Goal: Information Seeking & Learning: Learn about a topic

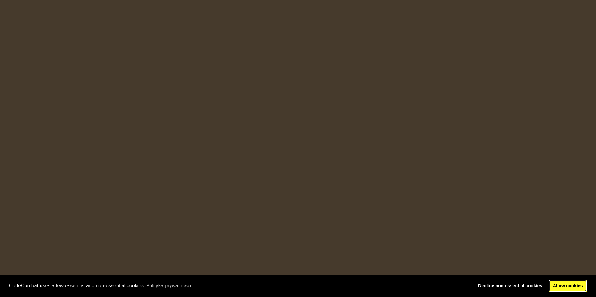
click at [557, 286] on link "Allow cookies" at bounding box center [567, 286] width 38 height 12
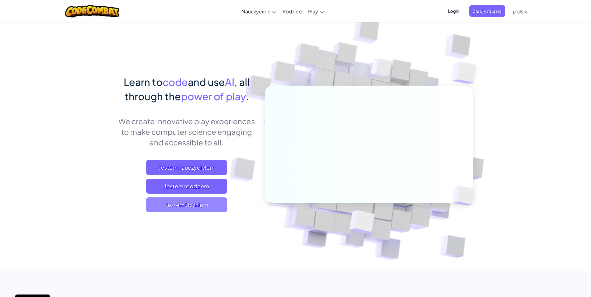
click at [210, 204] on span "Jestem Uczniem" at bounding box center [186, 205] width 81 height 15
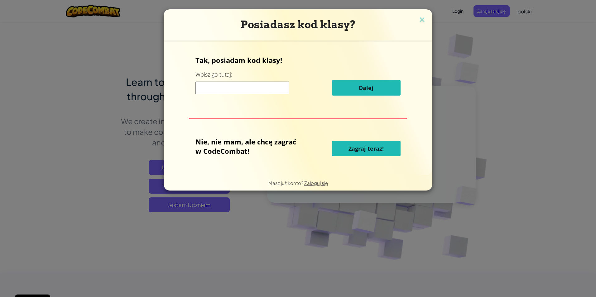
click at [387, 152] on button "Zagraj teraz!" at bounding box center [366, 149] width 69 height 16
click at [387, 146] on button "Zagraj teraz!" at bounding box center [366, 149] width 69 height 16
click at [371, 149] on span "Zagraj teraz!" at bounding box center [365, 148] width 35 height 7
click at [367, 148] on span "Zagraj teraz!" at bounding box center [365, 148] width 35 height 7
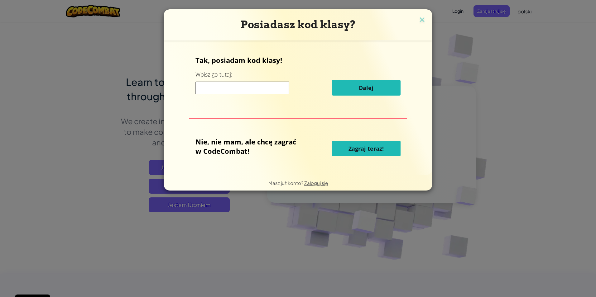
click at [367, 148] on span "Zagraj teraz!" at bounding box center [365, 148] width 35 height 7
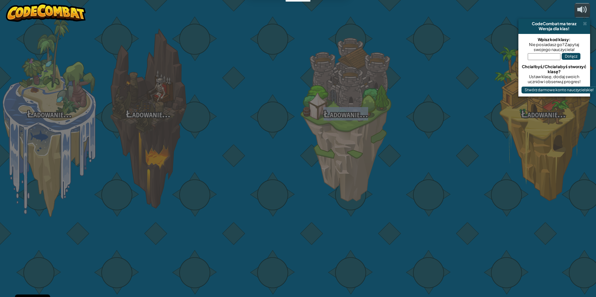
click at [367, 147] on div "Ładowanie... Ładowanie... Ładowanie... Ładowanie... Ładowanie... Ładowanie... Ł…" at bounding box center [298, 148] width 596 height 297
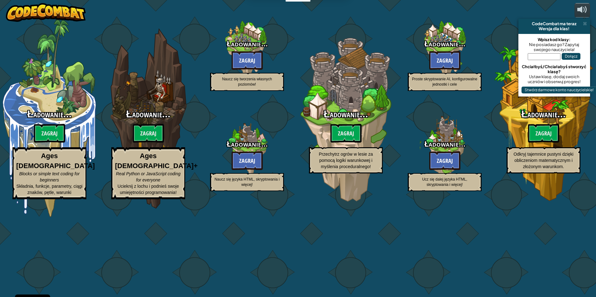
select select "pl"
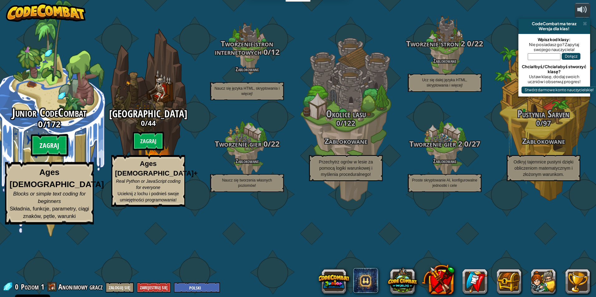
click at [47, 157] on btn "Zagraj" at bounding box center [49, 145] width 37 height 22
select select "pl"
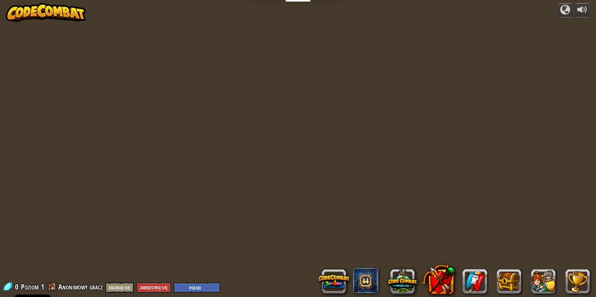
select select "pl"
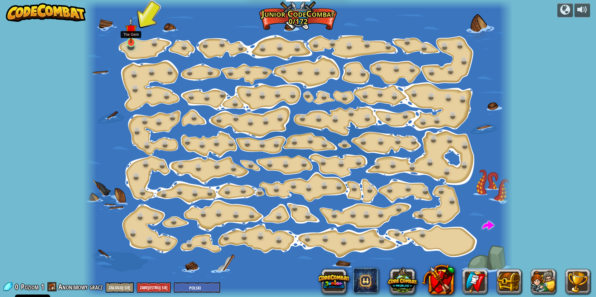
click at [128, 43] on img at bounding box center [131, 30] width 12 height 26
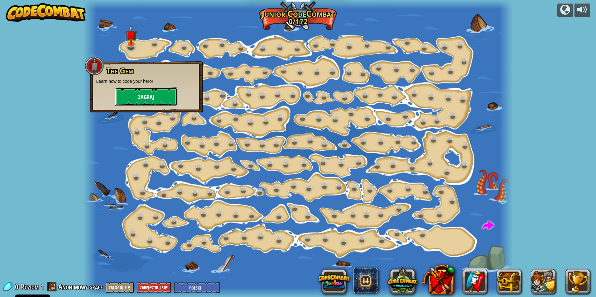
click at [132, 93] on button "Zagraj" at bounding box center [146, 97] width 62 height 19
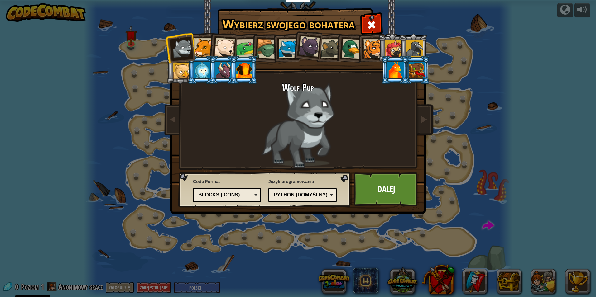
click at [249, 47] on div at bounding box center [245, 48] width 19 height 19
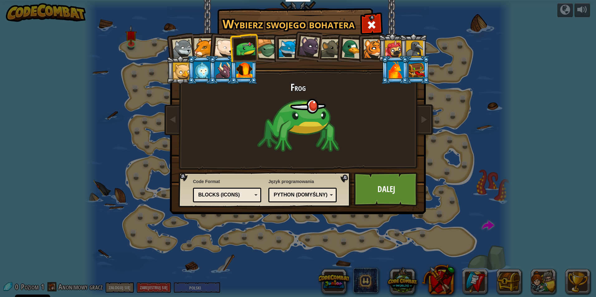
click at [395, 68] on div at bounding box center [395, 70] width 16 height 17
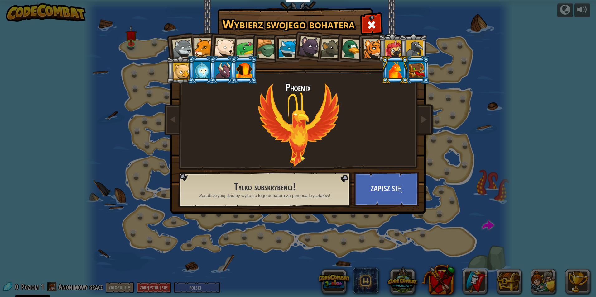
click at [414, 68] on div at bounding box center [416, 70] width 16 height 17
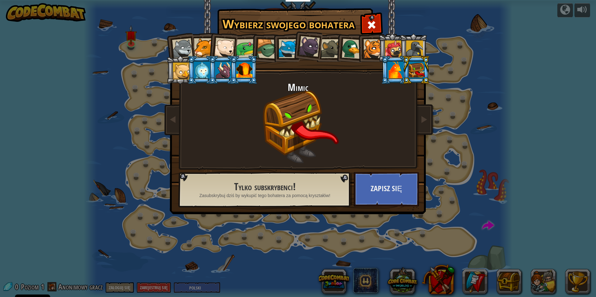
click at [415, 46] on div at bounding box center [414, 48] width 17 height 17
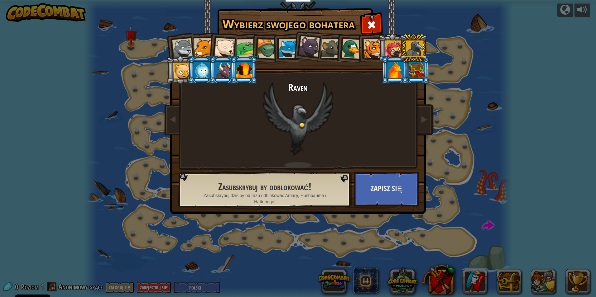
click at [356, 34] on ol at bounding box center [297, 34] width 257 height 0
click at [353, 45] on div at bounding box center [351, 49] width 20 height 20
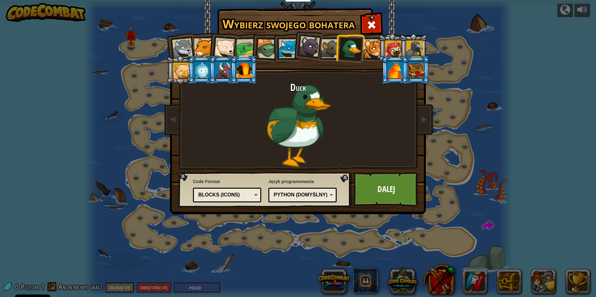
click at [411, 47] on div at bounding box center [414, 48] width 17 height 17
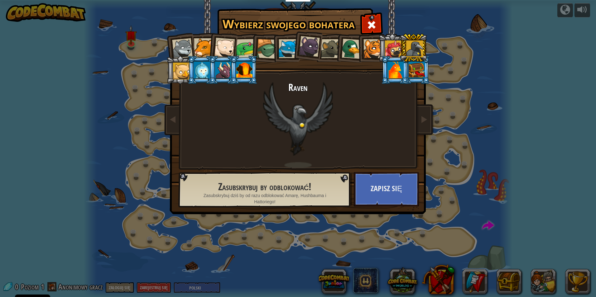
click at [426, 64] on li at bounding box center [416, 70] width 28 height 28
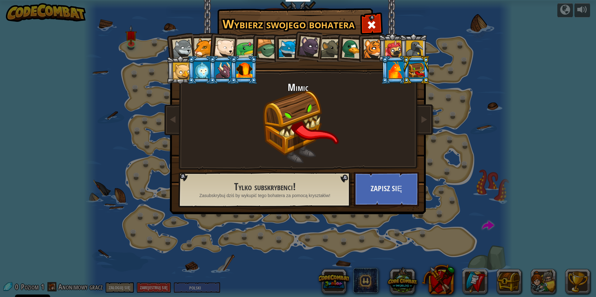
click at [391, 46] on div at bounding box center [393, 48] width 17 height 17
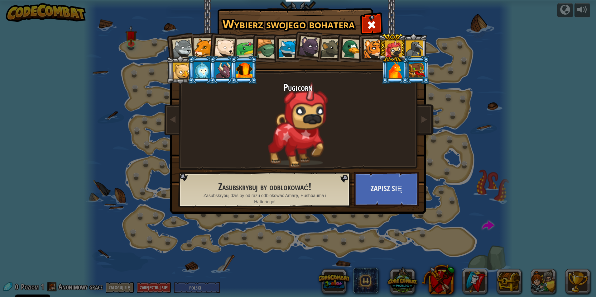
click at [416, 49] on div at bounding box center [414, 48] width 17 height 17
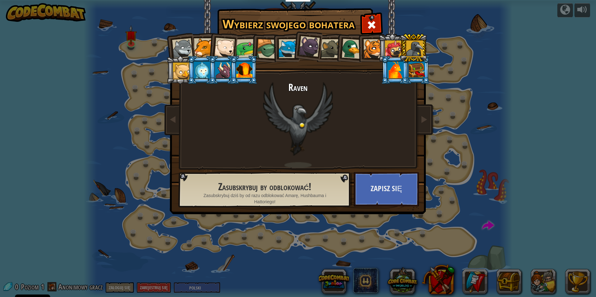
click at [369, 44] on div at bounding box center [372, 48] width 19 height 19
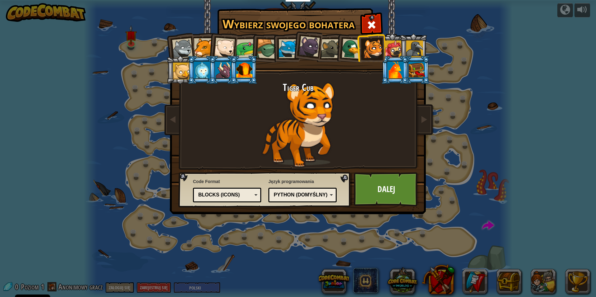
click at [329, 46] on div at bounding box center [330, 48] width 19 height 19
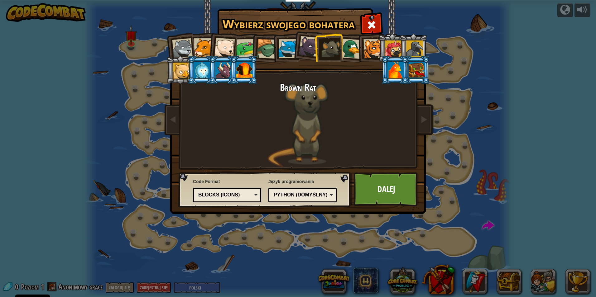
click at [309, 46] on div at bounding box center [309, 46] width 21 height 21
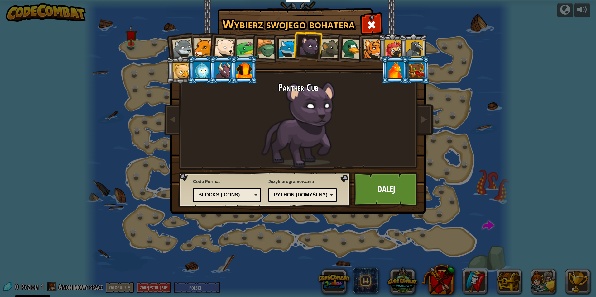
click at [280, 49] on div at bounding box center [288, 48] width 19 height 19
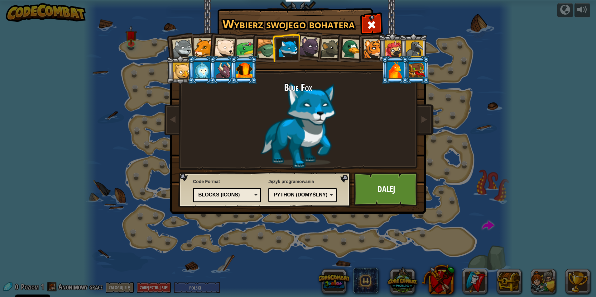
click at [274, 49] on li at bounding box center [286, 48] width 28 height 28
click at [269, 49] on div at bounding box center [267, 49] width 20 height 20
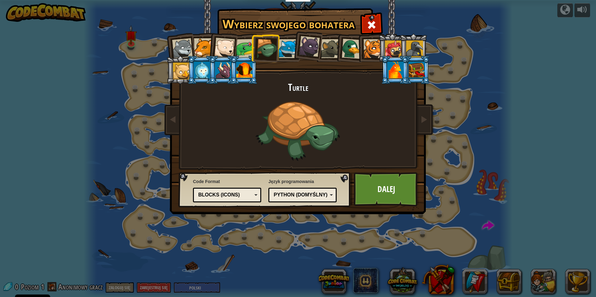
click at [237, 47] on div at bounding box center [245, 48] width 19 height 19
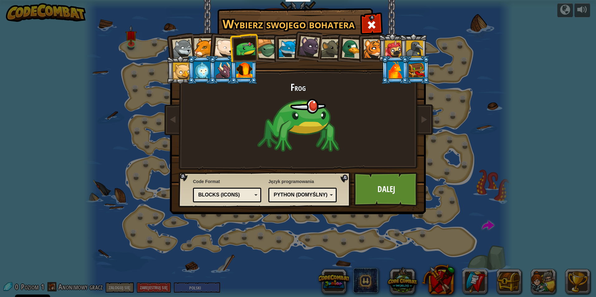
click at [240, 73] on div at bounding box center [244, 70] width 16 height 17
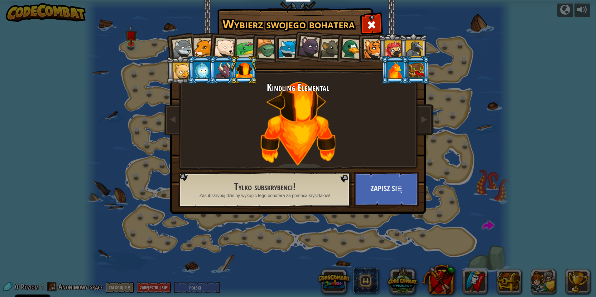
click at [234, 69] on li at bounding box center [244, 70] width 28 height 28
drag, startPoint x: 230, startPoint y: 68, endPoint x: 223, endPoint y: 68, distance: 7.2
click at [230, 68] on li at bounding box center [244, 70] width 28 height 28
click at [219, 69] on div at bounding box center [223, 70] width 16 height 17
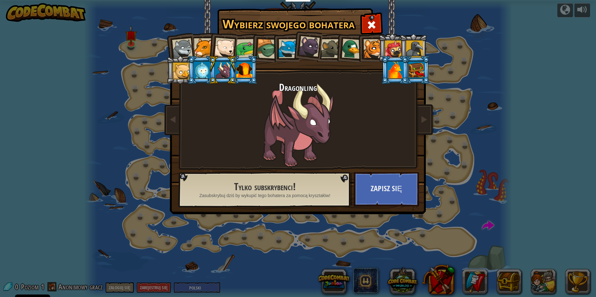
click at [212, 69] on li at bounding box center [222, 70] width 28 height 28
click at [210, 69] on li at bounding box center [222, 70] width 28 height 28
click at [198, 70] on div at bounding box center [202, 70] width 16 height 17
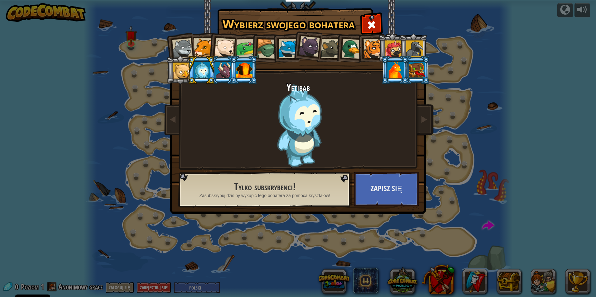
click at [285, 50] on div at bounding box center [288, 48] width 19 height 19
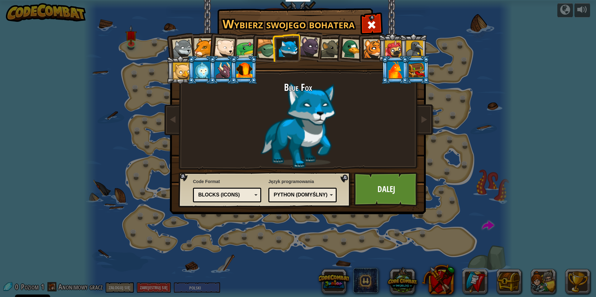
click at [309, 52] on div at bounding box center [309, 46] width 21 height 21
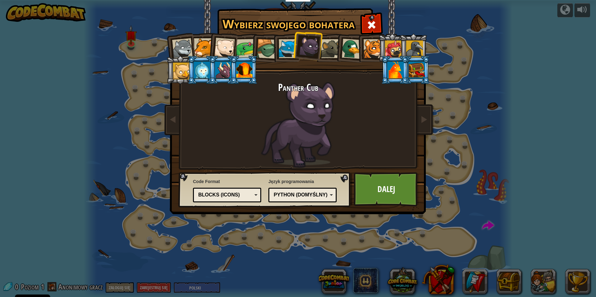
click at [327, 44] on div at bounding box center [330, 48] width 19 height 19
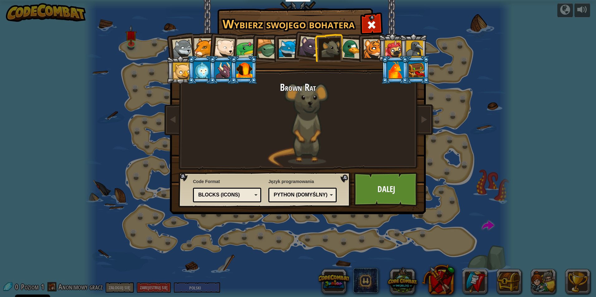
click at [304, 48] on div at bounding box center [309, 46] width 21 height 21
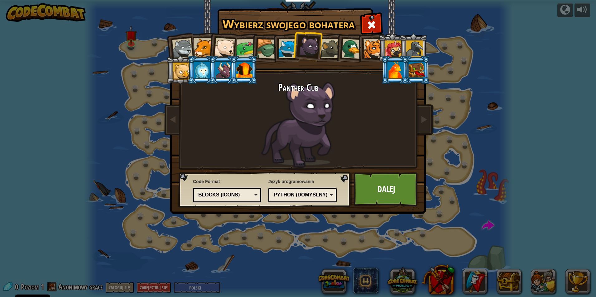
drag, startPoint x: 334, startPoint y: 47, endPoint x: 338, endPoint y: 50, distance: 4.9
click at [334, 48] on div at bounding box center [330, 48] width 19 height 19
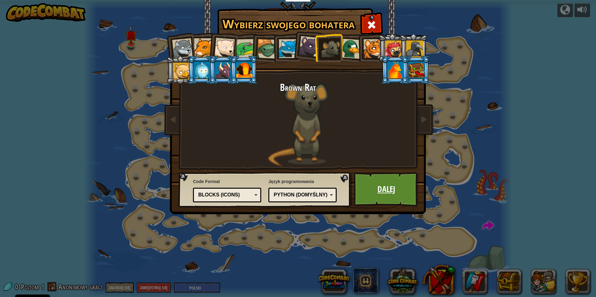
click at [392, 183] on link "Dalej" at bounding box center [386, 189] width 65 height 34
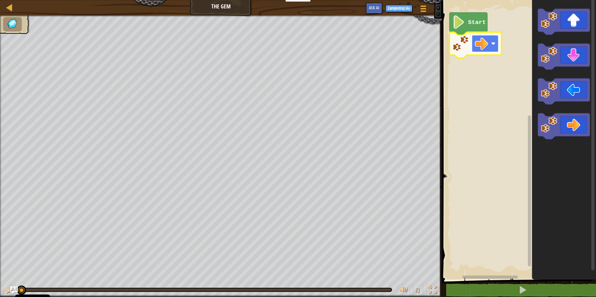
click at [490, 44] on rect "Obszar roboczy Blockly" at bounding box center [485, 43] width 27 height 17
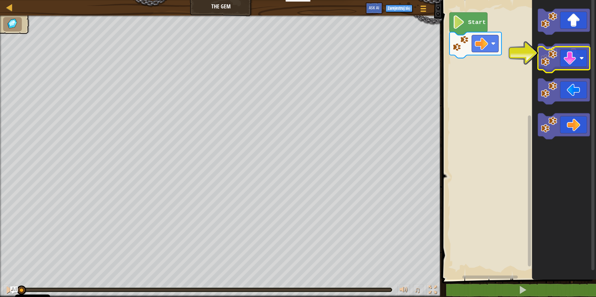
click at [567, 59] on icon "Obszar roboczy Blockly" at bounding box center [564, 57] width 52 height 26
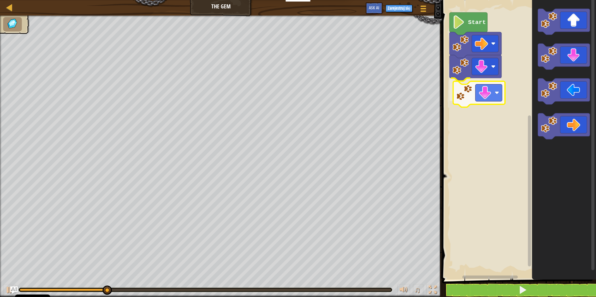
click at [482, 97] on div "Start" at bounding box center [518, 138] width 156 height 283
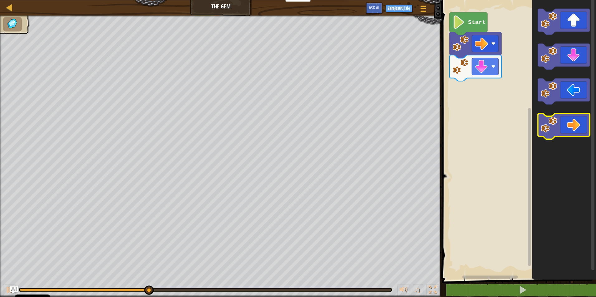
click at [561, 131] on icon "Obszar roboczy Blockly" at bounding box center [564, 126] width 52 height 26
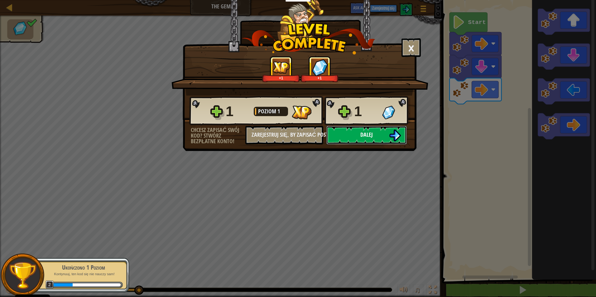
click at [383, 134] on button "Dalej" at bounding box center [366, 135] width 80 height 19
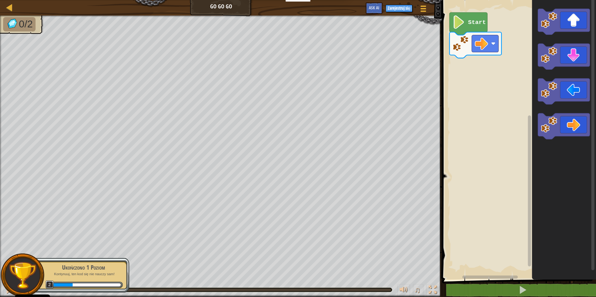
click at [459, 27] on image "Obszar roboczy Blockly" at bounding box center [458, 22] width 12 height 13
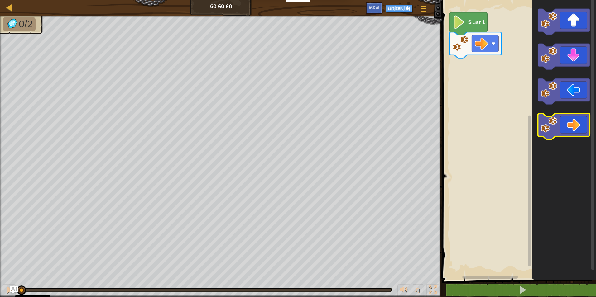
click at [550, 120] on image "Obszar roboczy Blockly" at bounding box center [549, 125] width 16 height 16
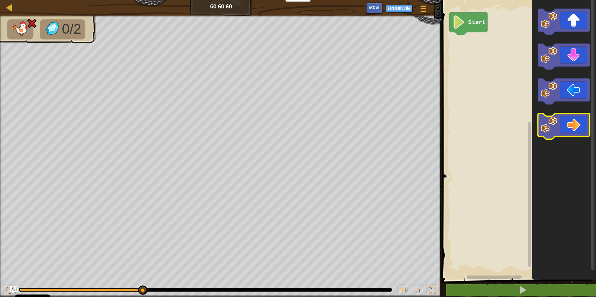
click at [554, 123] on image "Obszar roboczy Blockly" at bounding box center [549, 125] width 16 height 16
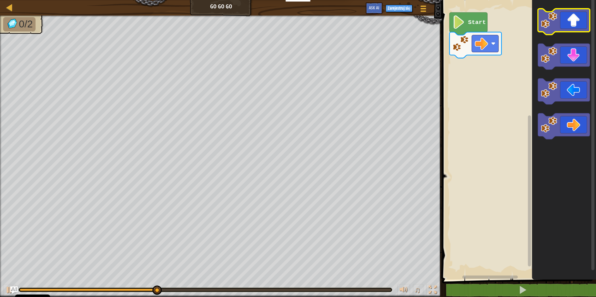
click at [548, 33] on icon "Obszar roboczy Blockly" at bounding box center [564, 22] width 52 height 26
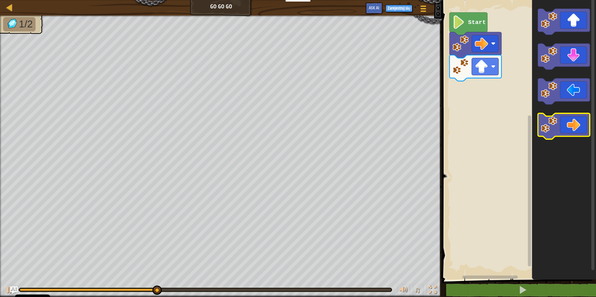
click at [555, 133] on icon "Obszar roboczy Blockly" at bounding box center [564, 126] width 52 height 26
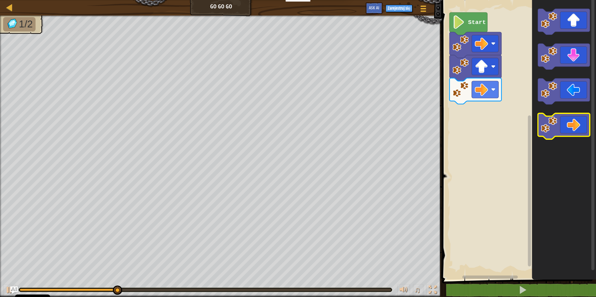
click at [555, 133] on icon "Obszar roboczy Blockly" at bounding box center [564, 126] width 52 height 26
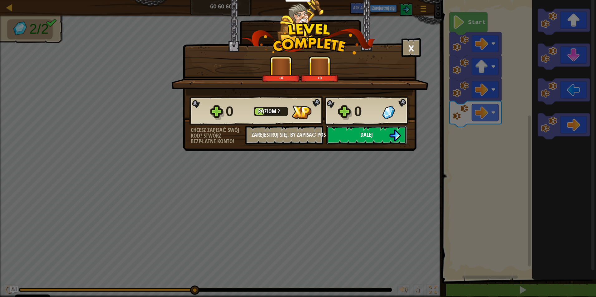
click at [379, 133] on button "Dalej" at bounding box center [366, 135] width 80 height 19
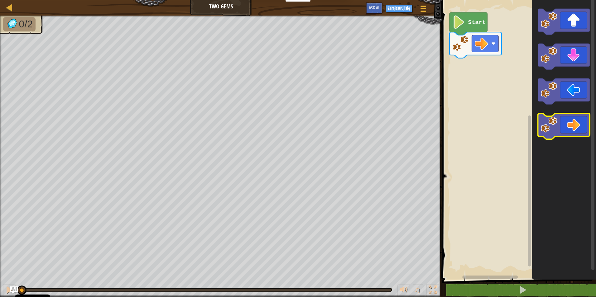
click at [555, 131] on image "Obszar roboczy Blockly" at bounding box center [549, 125] width 16 height 16
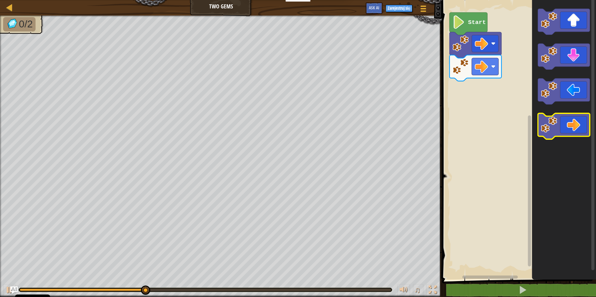
click at [552, 127] on image "Obszar roboczy Blockly" at bounding box center [549, 125] width 16 height 16
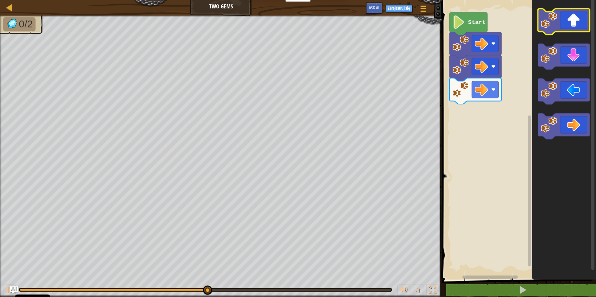
click at [552, 22] on image "Obszar roboczy Blockly" at bounding box center [549, 20] width 16 height 16
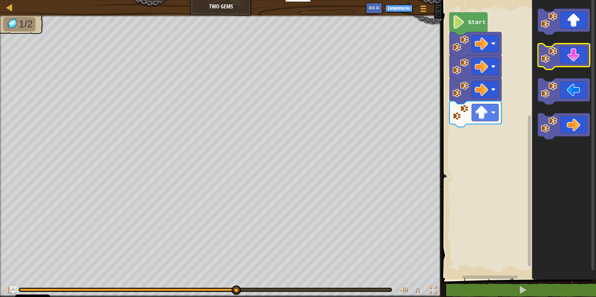
click at [550, 60] on image "Obszar roboczy Blockly" at bounding box center [549, 55] width 16 height 16
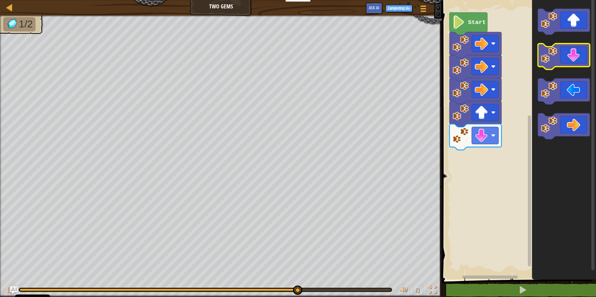
click at [550, 59] on image "Obszar roboczy Blockly" at bounding box center [549, 55] width 16 height 16
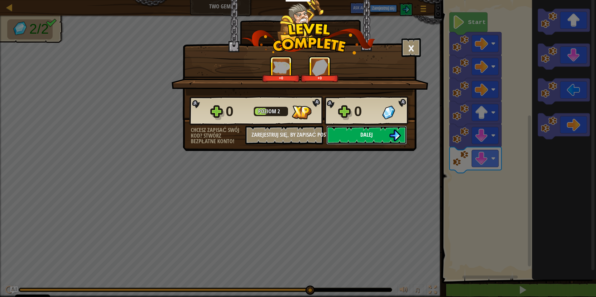
click at [385, 132] on button "Dalej" at bounding box center [366, 135] width 80 height 19
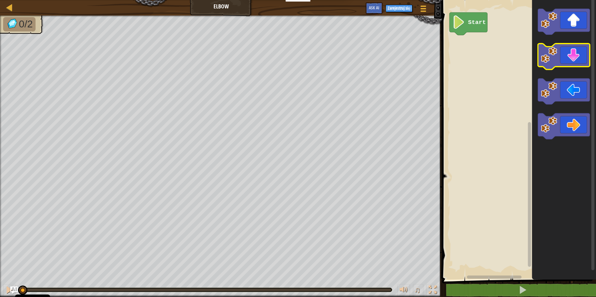
click at [549, 59] on image "Obszar roboczy Blockly" at bounding box center [549, 55] width 16 height 16
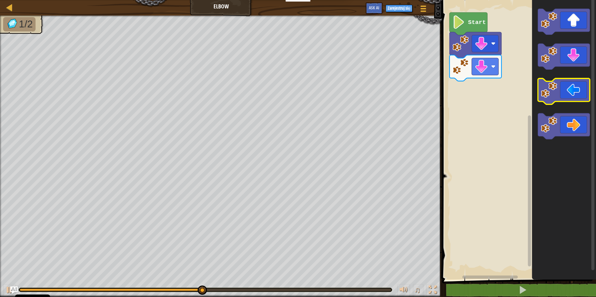
click at [556, 94] on image "Obszar roboczy Blockly" at bounding box center [549, 90] width 16 height 16
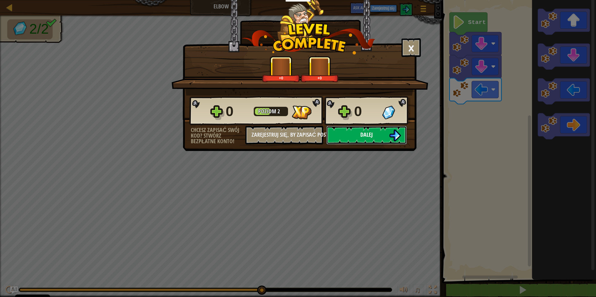
click at [367, 136] on span "Dalej" at bounding box center [366, 135] width 12 height 8
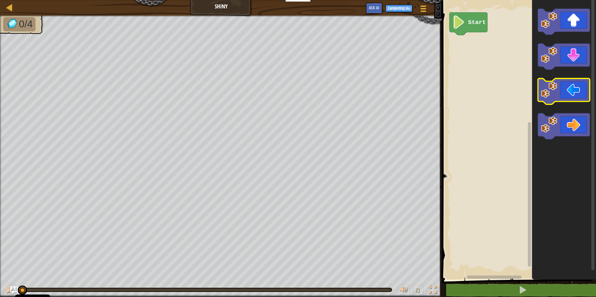
click at [552, 96] on image "Obszar roboczy Blockly" at bounding box center [549, 90] width 16 height 16
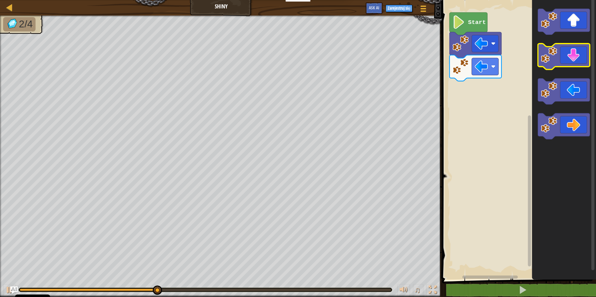
click at [547, 58] on image "Obszar roboczy Blockly" at bounding box center [549, 55] width 16 height 16
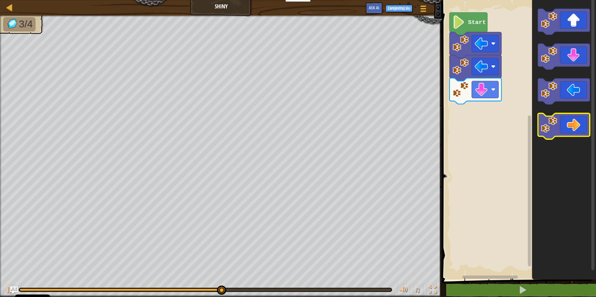
click at [549, 126] on image "Obszar roboczy Blockly" at bounding box center [549, 125] width 16 height 16
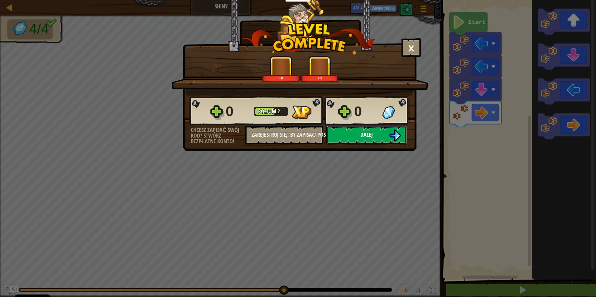
click at [374, 131] on button "Dalej" at bounding box center [366, 135] width 80 height 19
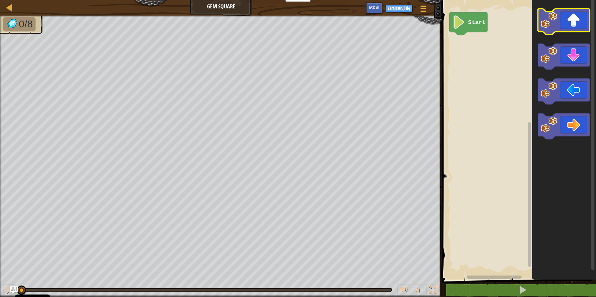
click at [553, 26] on image "Obszar roboczy Blockly" at bounding box center [549, 20] width 16 height 16
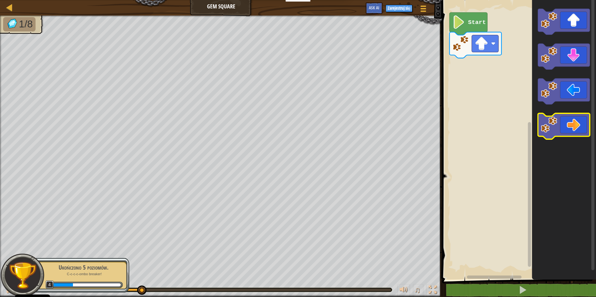
click at [545, 120] on image "Obszar roboczy Blockly" at bounding box center [549, 125] width 16 height 16
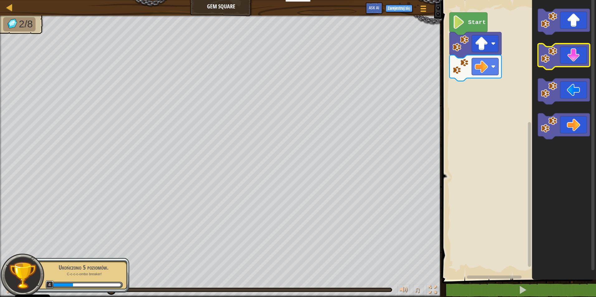
click at [545, 62] on image "Obszar roboczy Blockly" at bounding box center [549, 55] width 16 height 16
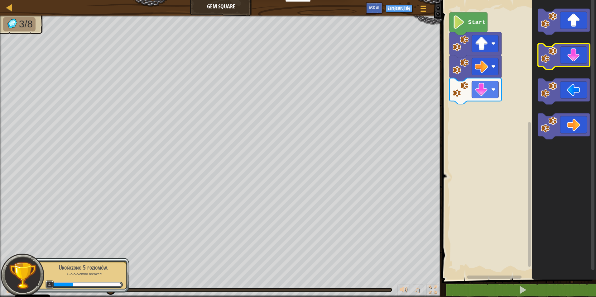
click at [539, 61] on icon "Obszar roboczy Blockly" at bounding box center [564, 57] width 52 height 26
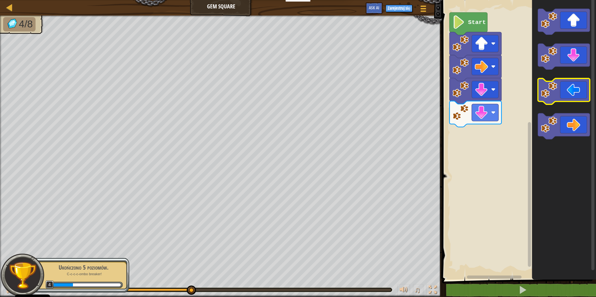
click at [552, 93] on image "Obszar roboczy Blockly" at bounding box center [549, 90] width 16 height 16
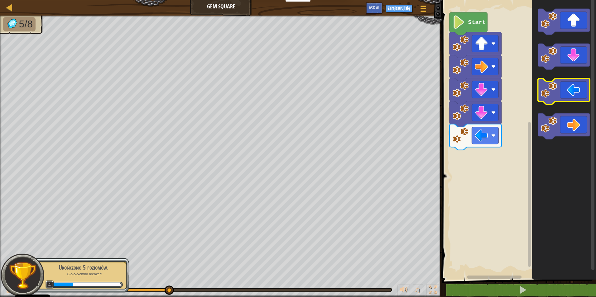
click at [551, 93] on image "Obszar roboczy Blockly" at bounding box center [549, 90] width 16 height 16
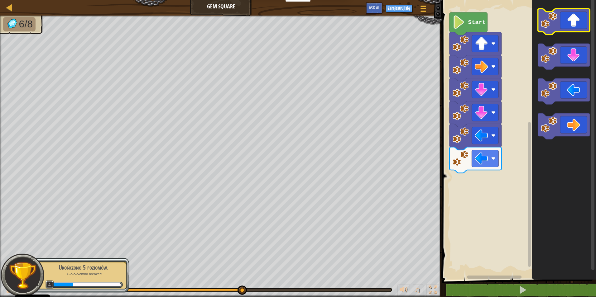
click at [543, 21] on image "Obszar roboczy Blockly" at bounding box center [549, 20] width 16 height 16
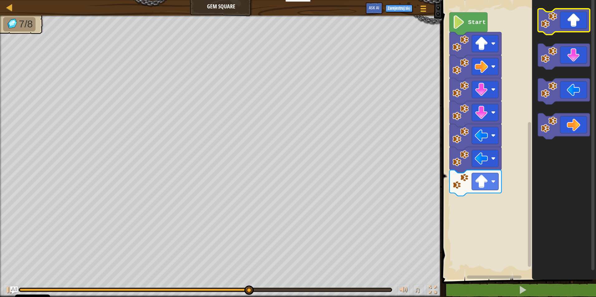
click at [543, 21] on image "Obszar roboczy Blockly" at bounding box center [549, 20] width 16 height 16
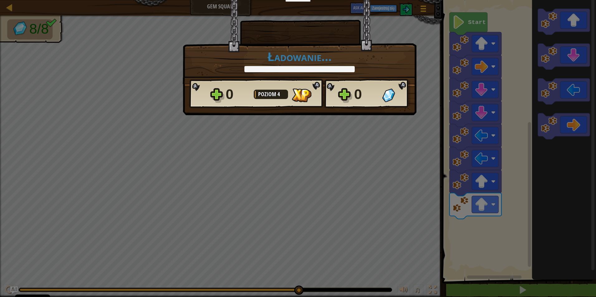
click at [543, 21] on div "× Jak podobał ci się ten poziom? Ładowanie... Reticulating Splines... Ładowanie…" at bounding box center [298, 148] width 596 height 297
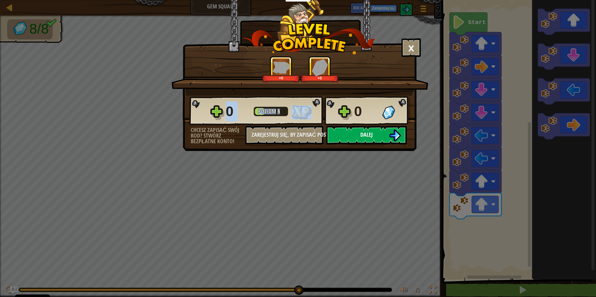
drag, startPoint x: 387, startPoint y: 121, endPoint x: 388, endPoint y: 127, distance: 5.6
click at [388, 127] on div "0 Poziom 4 0 Chcesz zapisać swój kod? Stwórz bezpłatne konto! Zarejestruj się, …" at bounding box center [299, 120] width 233 height 49
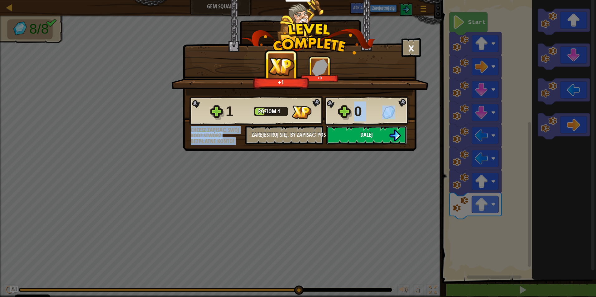
drag, startPoint x: 388, startPoint y: 127, endPoint x: 385, endPoint y: 133, distance: 6.7
click at [385, 133] on button "Dalej" at bounding box center [366, 135] width 80 height 19
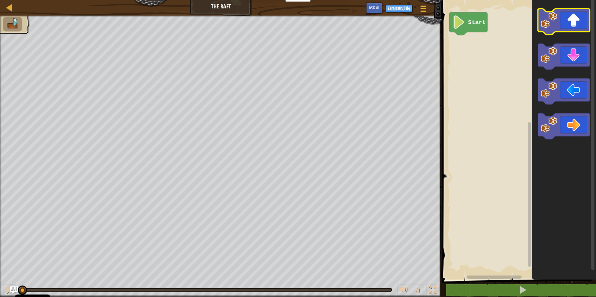
click at [544, 32] on icon "Obszar roboczy Blockly" at bounding box center [564, 22] width 52 height 26
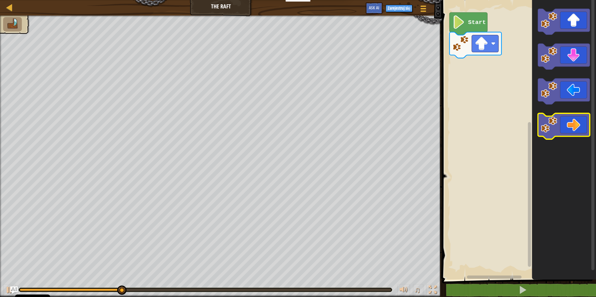
click at [548, 132] on image "Obszar roboczy Blockly" at bounding box center [549, 125] width 16 height 16
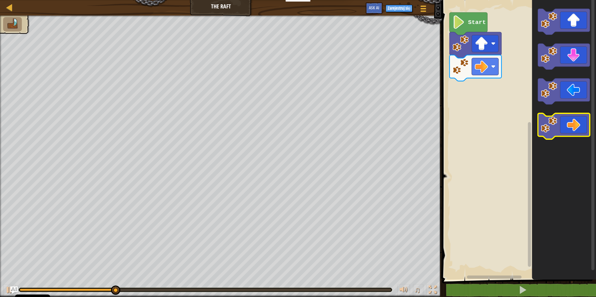
click at [548, 133] on image "Obszar roboczy Blockly" at bounding box center [549, 125] width 16 height 16
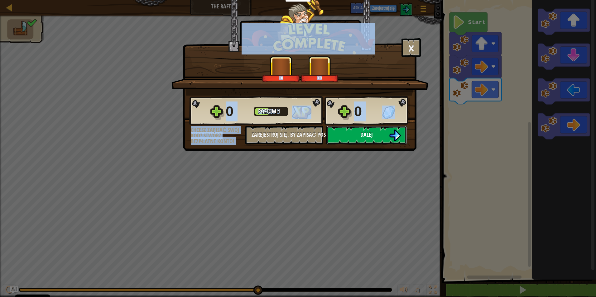
click at [365, 133] on span "Dalej" at bounding box center [366, 135] width 12 height 8
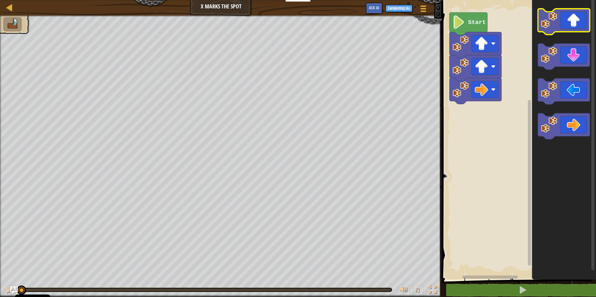
click at [551, 26] on image "Obszar roboczy Blockly" at bounding box center [549, 20] width 16 height 16
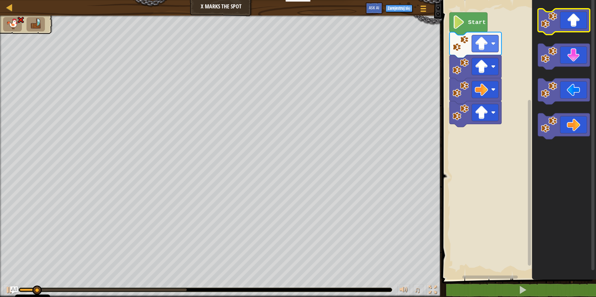
click at [550, 26] on image "Obszar roboczy Blockly" at bounding box center [549, 20] width 16 height 16
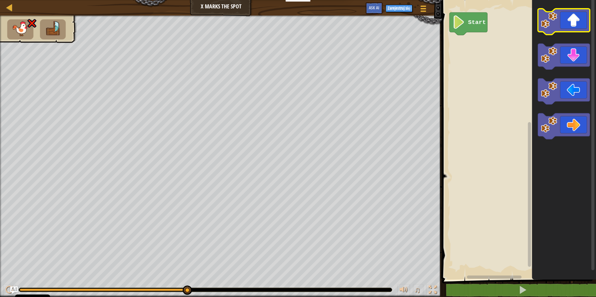
click at [547, 27] on image "Obszar roboczy Blockly" at bounding box center [549, 20] width 16 height 16
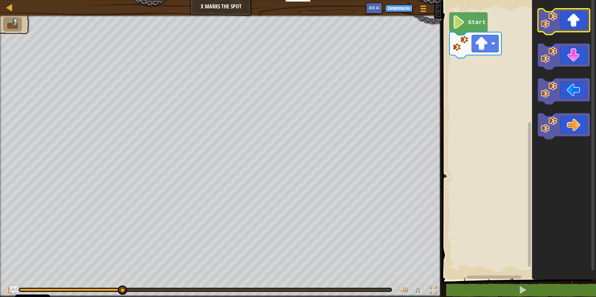
click at [547, 27] on image "Obszar roboczy Blockly" at bounding box center [549, 20] width 16 height 16
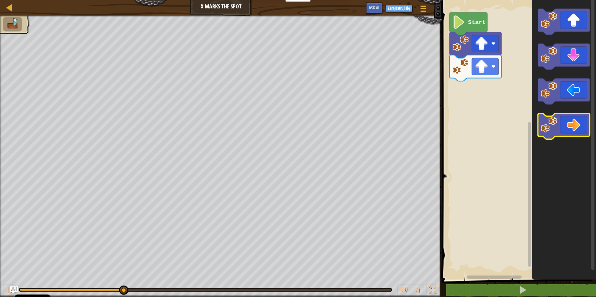
click at [551, 130] on image "Obszar roboczy Blockly" at bounding box center [549, 125] width 16 height 16
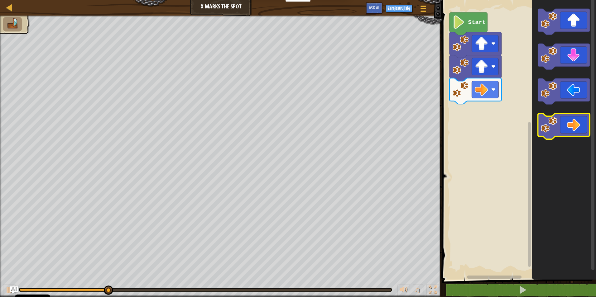
click at [551, 130] on image "Obszar roboczy Blockly" at bounding box center [549, 125] width 16 height 16
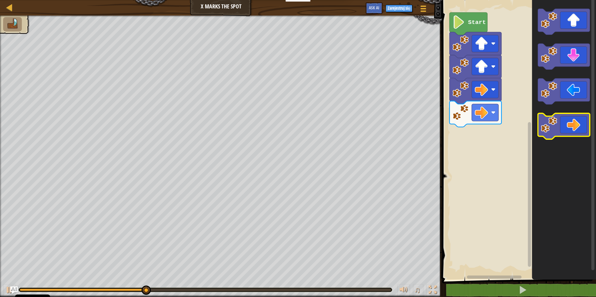
click at [551, 130] on image "Obszar roboczy Blockly" at bounding box center [549, 125] width 16 height 16
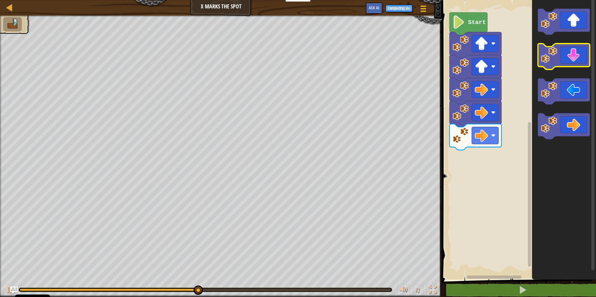
click at [544, 65] on icon "Obszar roboczy Blockly" at bounding box center [564, 57] width 52 height 26
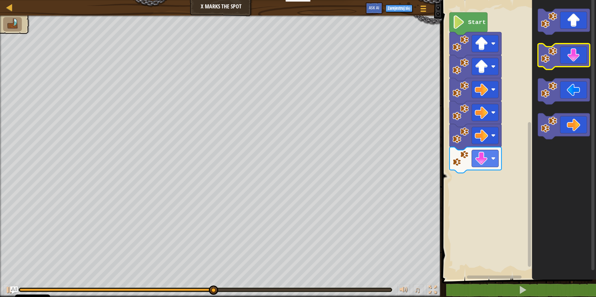
click at [544, 65] on icon "Obszar roboczy Blockly" at bounding box center [564, 57] width 52 height 26
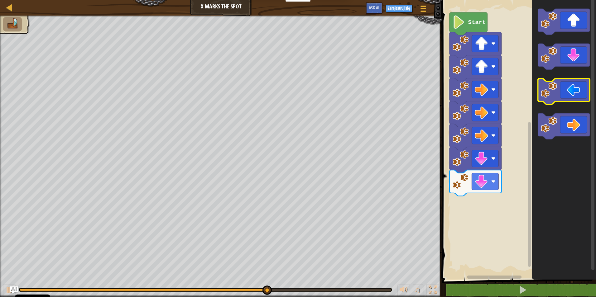
click at [551, 90] on image "Obszar roboczy Blockly" at bounding box center [549, 90] width 16 height 16
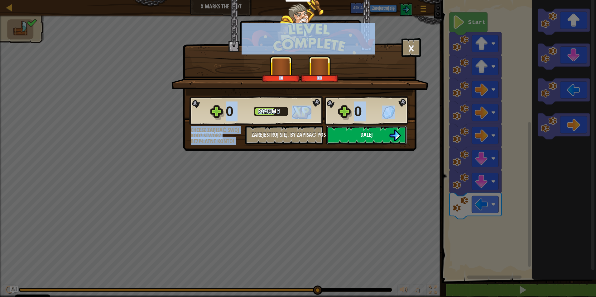
click at [393, 129] on button "Dalej" at bounding box center [366, 135] width 80 height 19
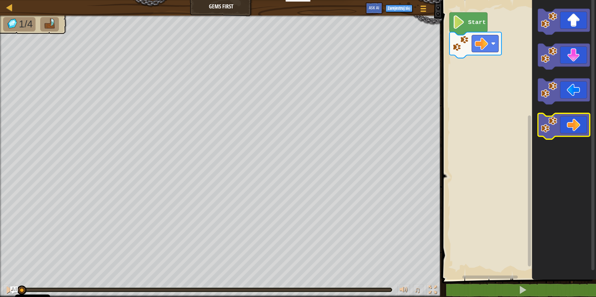
click at [556, 119] on image "Obszar roboczy Blockly" at bounding box center [549, 125] width 16 height 16
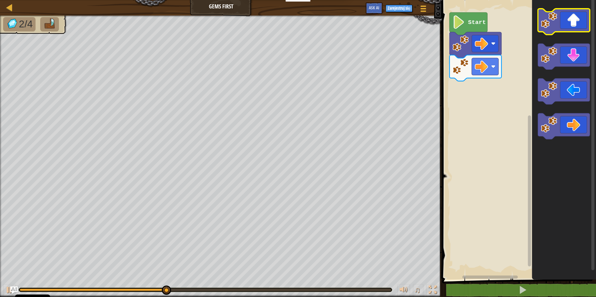
click at [553, 30] on icon "Obszar roboczy Blockly" at bounding box center [564, 22] width 52 height 26
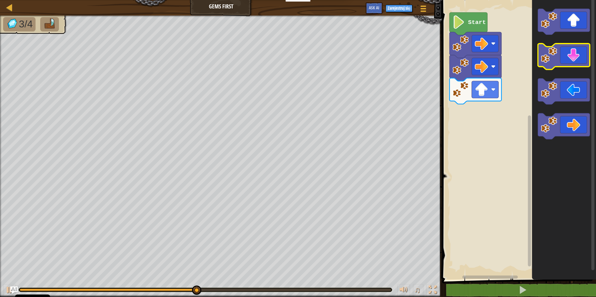
click at [550, 62] on image "Obszar roboczy Blockly" at bounding box center [549, 55] width 16 height 16
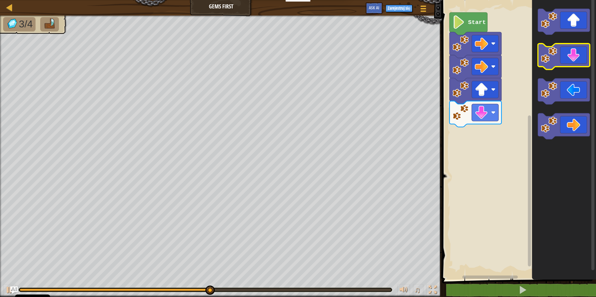
click at [550, 62] on image "Obszar roboczy Blockly" at bounding box center [549, 55] width 16 height 16
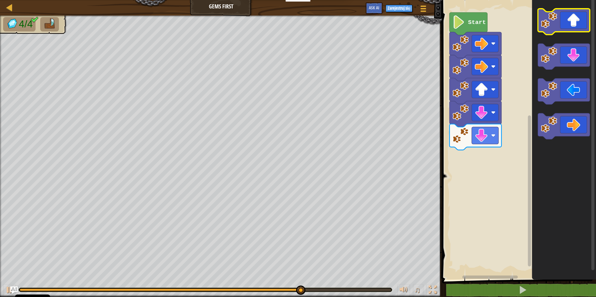
click at [550, 22] on image "Obszar roboczy Blockly" at bounding box center [549, 20] width 16 height 16
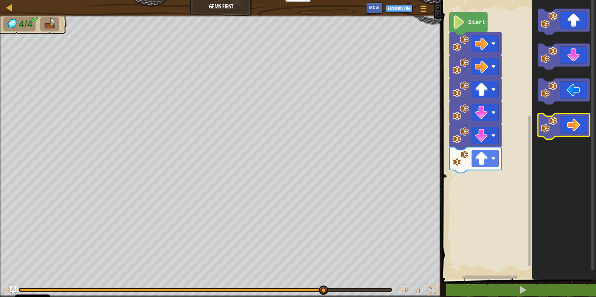
click at [553, 121] on image "Obszar roboczy Blockly" at bounding box center [549, 125] width 16 height 16
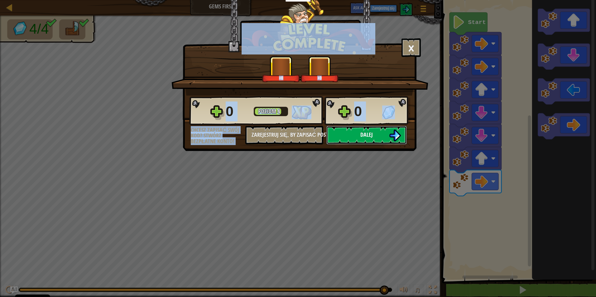
click at [385, 137] on button "Dalej" at bounding box center [366, 135] width 80 height 19
select select "pl"
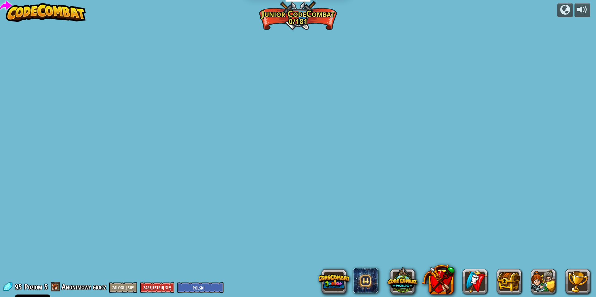
select select "pl"
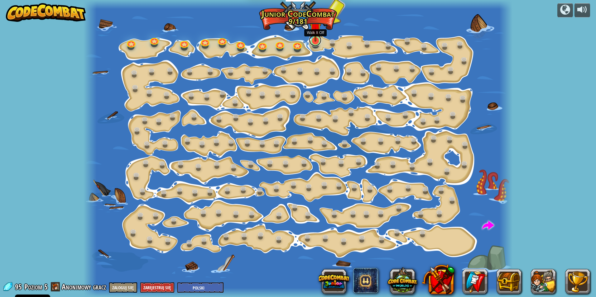
click at [315, 42] on link at bounding box center [315, 40] width 12 height 12
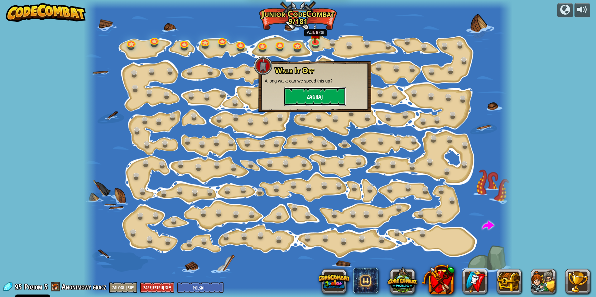
click at [326, 94] on button "Zagraj" at bounding box center [314, 96] width 62 height 19
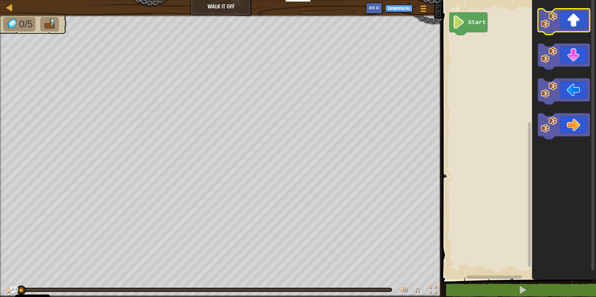
click at [549, 26] on image "Obszar roboczy Blockly" at bounding box center [549, 20] width 16 height 16
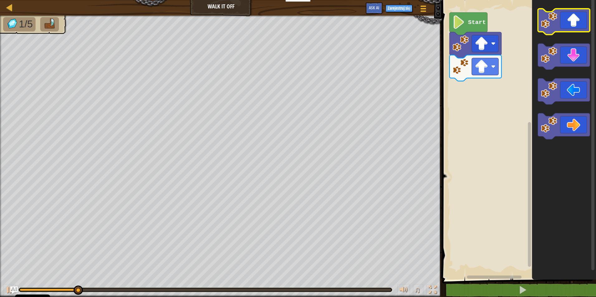
click at [549, 26] on image "Obszar roboczy Blockly" at bounding box center [549, 20] width 16 height 16
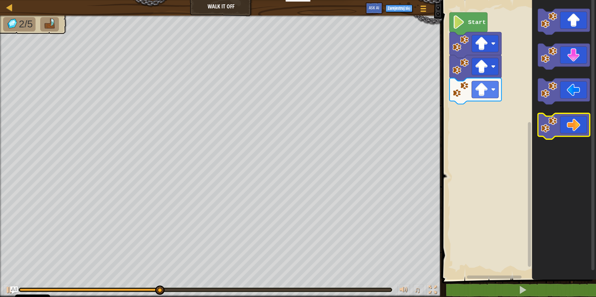
click at [554, 129] on image "Obszar roboczy Blockly" at bounding box center [549, 125] width 16 height 16
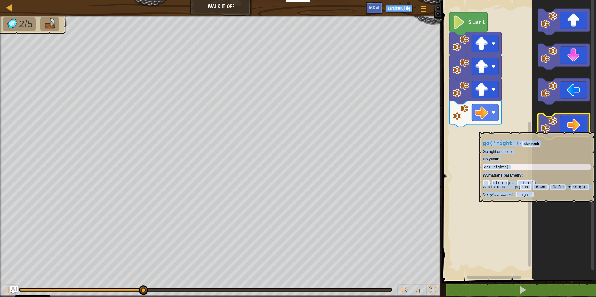
click at [554, 129] on image "Obszar roboczy Blockly" at bounding box center [549, 125] width 16 height 16
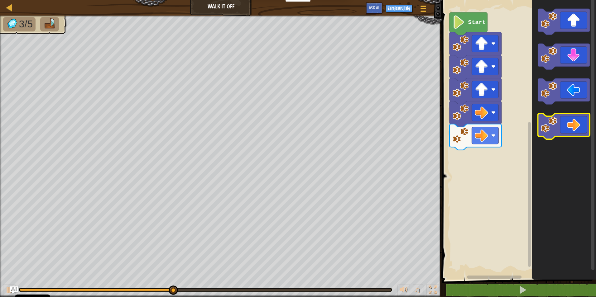
click at [554, 129] on image "Obszar roboczy Blockly" at bounding box center [549, 125] width 16 height 16
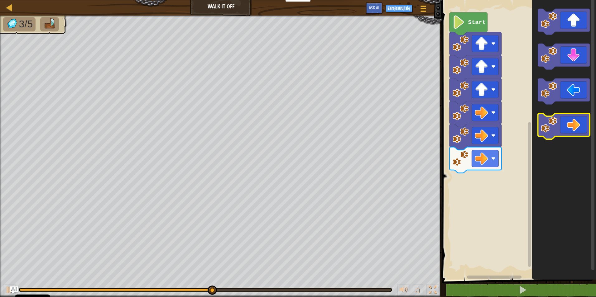
click at [554, 129] on image "Obszar roboczy Blockly" at bounding box center [549, 125] width 16 height 16
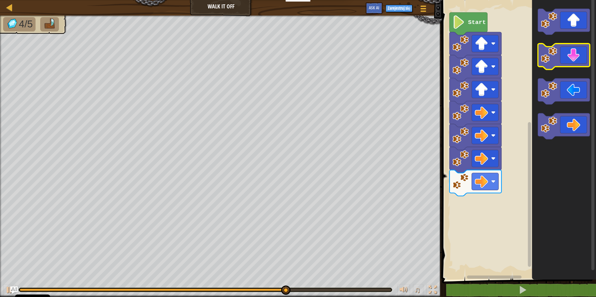
click at [555, 64] on icon "Obszar roboczy Blockly" at bounding box center [564, 57] width 52 height 26
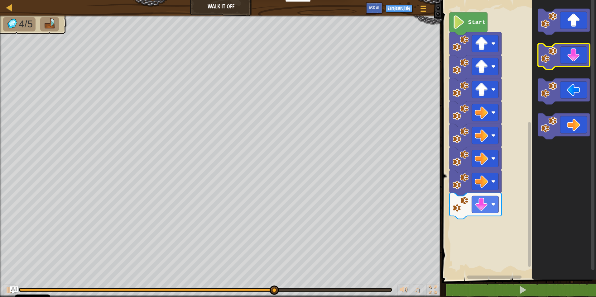
click at [555, 64] on icon "Obszar roboczy Blockly" at bounding box center [564, 57] width 52 height 26
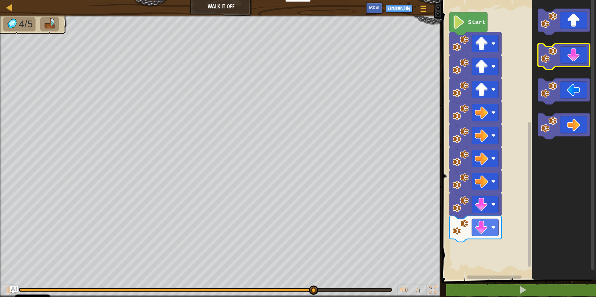
click at [555, 64] on icon "Obszar roboczy Blockly" at bounding box center [564, 57] width 52 height 26
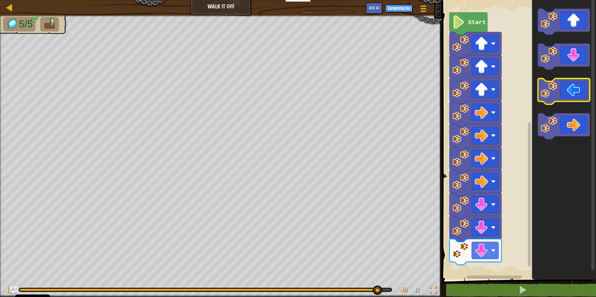
click at [556, 97] on image "Obszar roboczy Blockly" at bounding box center [549, 90] width 16 height 16
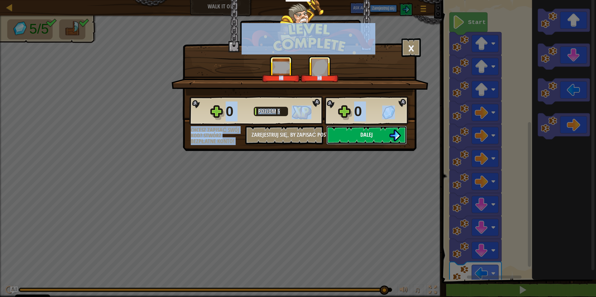
click at [390, 137] on img at bounding box center [395, 136] width 12 height 12
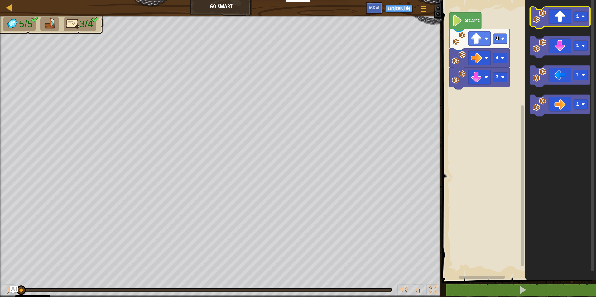
click at [564, 19] on icon "Obszar roboczy Blockly" at bounding box center [560, 18] width 60 height 22
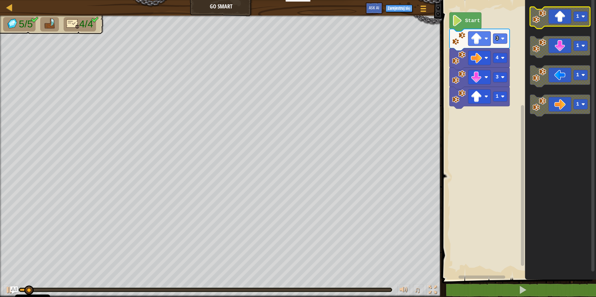
click at [564, 19] on icon "Obszar roboczy Blockly" at bounding box center [560, 18] width 60 height 22
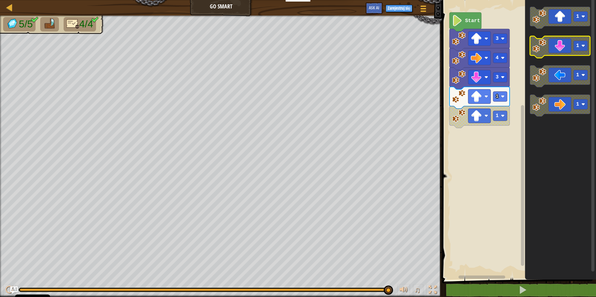
click at [555, 51] on icon "Obszar roboczy Blockly" at bounding box center [560, 47] width 60 height 22
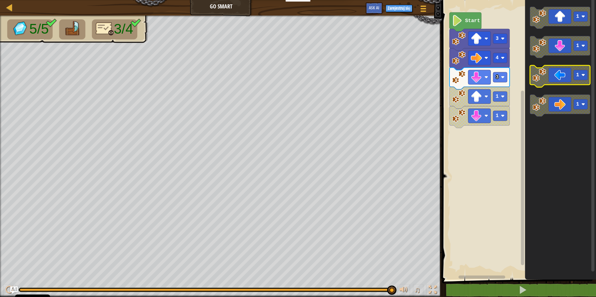
click at [560, 81] on icon "Obszar roboczy Blockly" at bounding box center [560, 76] width 60 height 22
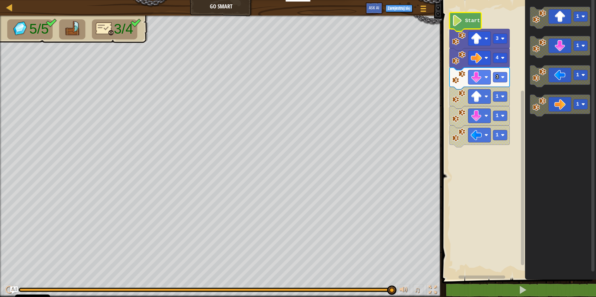
click at [469, 23] on text "Start" at bounding box center [472, 21] width 15 height 6
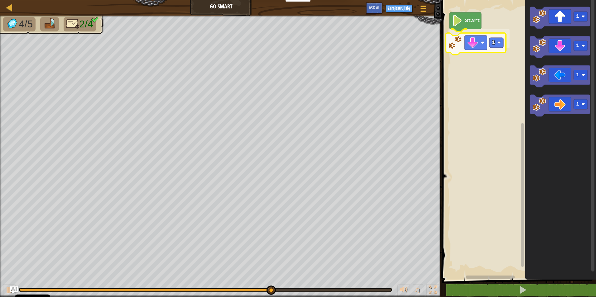
click at [462, 45] on div "Start 1 1 1 1 1 1" at bounding box center [518, 138] width 156 height 283
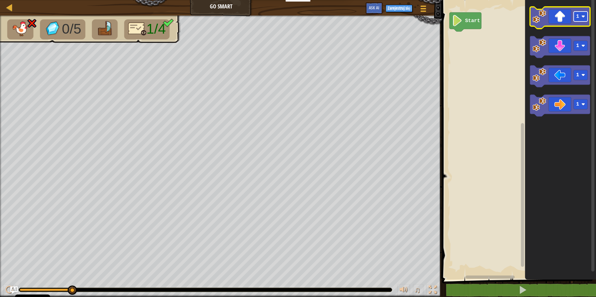
click at [585, 14] on rect "Obszar roboczy Blockly" at bounding box center [580, 17] width 14 height 10
click at [541, 21] on image "Obszar roboczy Blockly" at bounding box center [539, 17] width 14 height 14
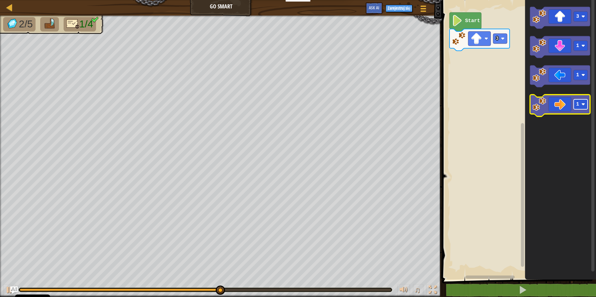
click at [581, 107] on rect "Obszar roboczy Blockly" at bounding box center [580, 104] width 14 height 10
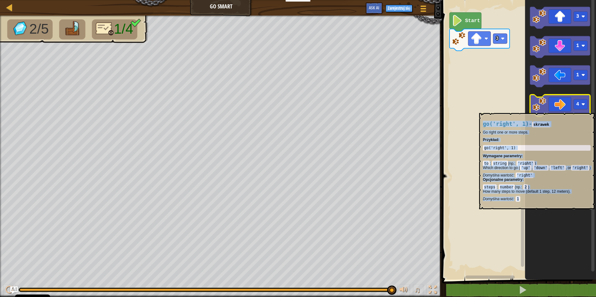
click at [540, 110] on image "Obszar roboczy Blockly" at bounding box center [539, 105] width 14 height 14
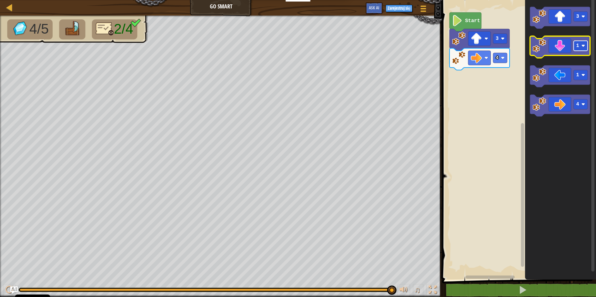
click at [584, 46] on image "Obszar roboczy Blockly" at bounding box center [583, 46] width 4 height 4
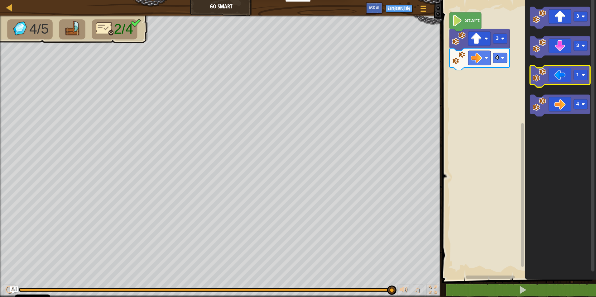
click at [543, 78] on image "Obszar roboczy Blockly" at bounding box center [539, 75] width 14 height 14
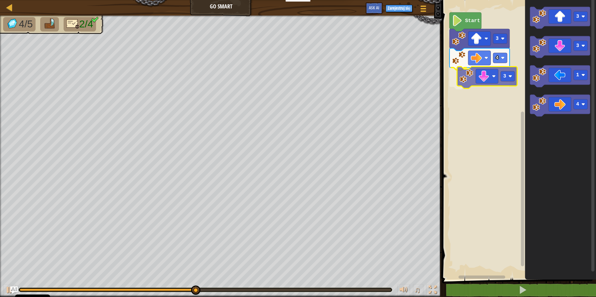
click at [490, 80] on div "Start 3 4 3 3 3 1 4 3" at bounding box center [518, 138] width 156 height 283
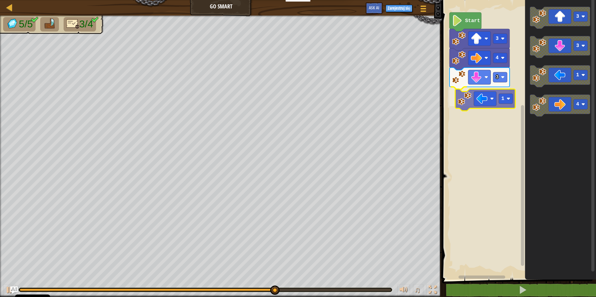
click at [484, 100] on div "Start 3 4 3 1 3 3 1 4 1" at bounding box center [518, 138] width 156 height 283
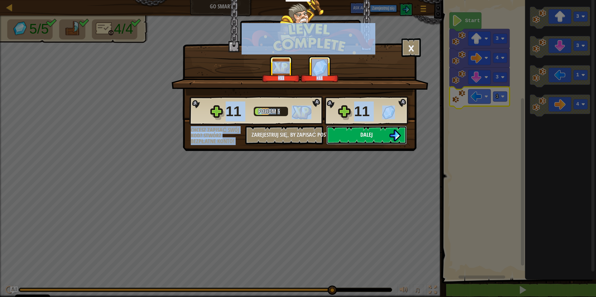
click at [397, 132] on img at bounding box center [395, 136] width 12 height 12
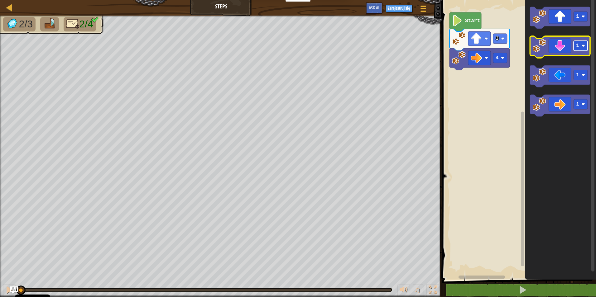
click at [584, 47] on image "Obszar roboczy Blockly" at bounding box center [583, 46] width 4 height 4
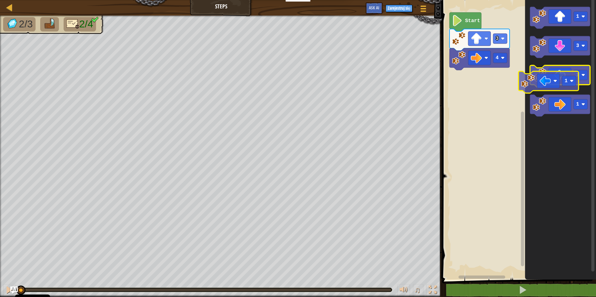
click at [540, 80] on image "Obszar roboczy Blockly" at bounding box center [539, 75] width 14 height 14
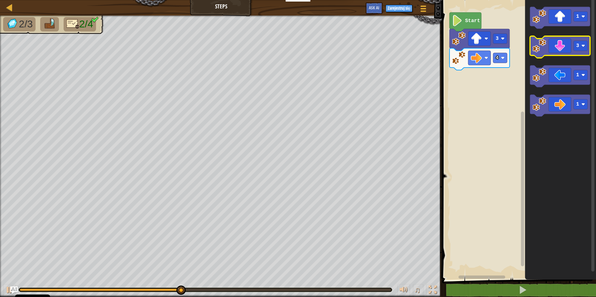
click at [539, 47] on image "Obszar roboczy Blockly" at bounding box center [539, 46] width 14 height 14
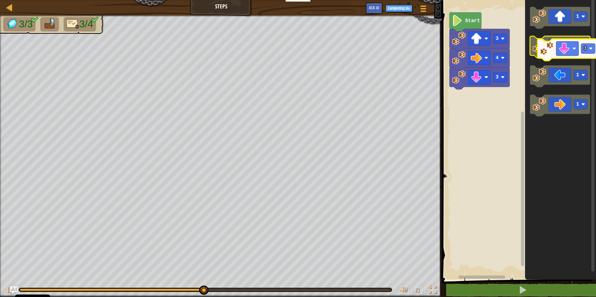
click at [542, 48] on image "Obszar roboczy Blockly" at bounding box center [539, 46] width 14 height 14
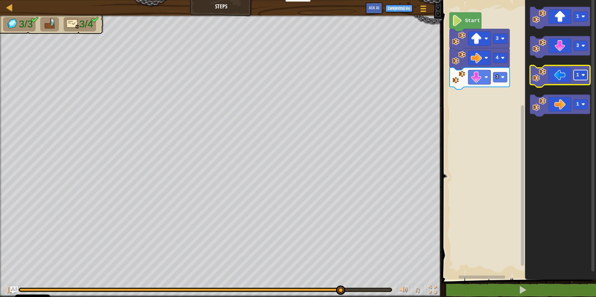
click at [584, 75] on image "Obszar roboczy Blockly" at bounding box center [583, 75] width 4 height 4
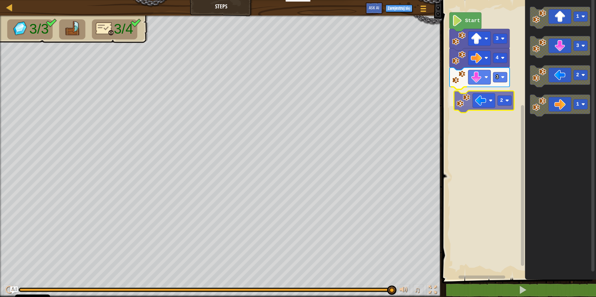
click at [473, 110] on div "4 3 2 3 Start 1 3 2 1 2" at bounding box center [518, 138] width 156 height 283
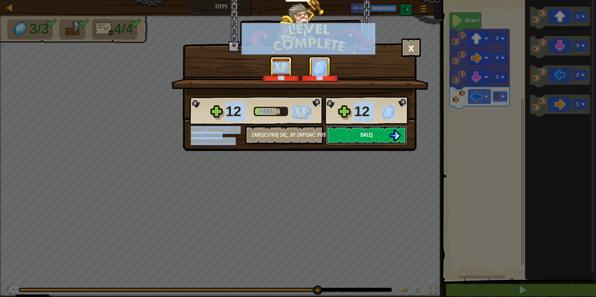
click at [394, 133] on img at bounding box center [395, 136] width 12 height 12
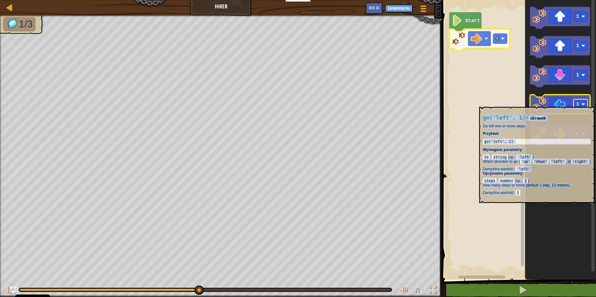
click at [585, 104] on image "Obszar roboczy Blockly" at bounding box center [583, 104] width 4 height 4
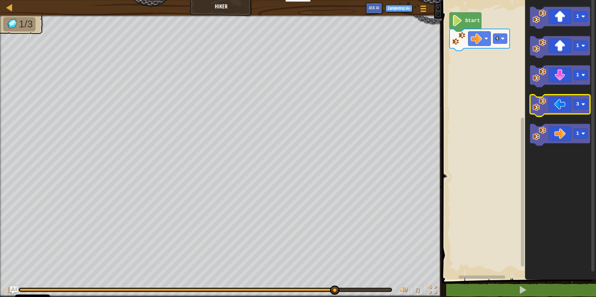
click at [532, 111] on image "Obszar roboczy Blockly" at bounding box center [539, 105] width 14 height 14
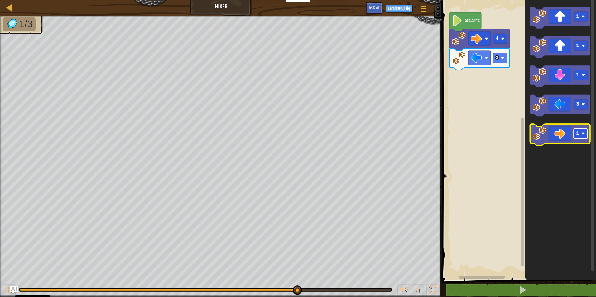
click at [581, 134] on rect "Obszar roboczy Blockly" at bounding box center [580, 134] width 14 height 10
click at [544, 133] on image "Obszar roboczy Blockly" at bounding box center [539, 134] width 14 height 14
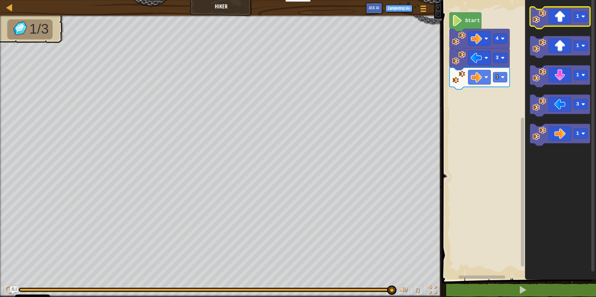
click at [540, 21] on image "Obszar roboczy Blockly" at bounding box center [539, 17] width 14 height 14
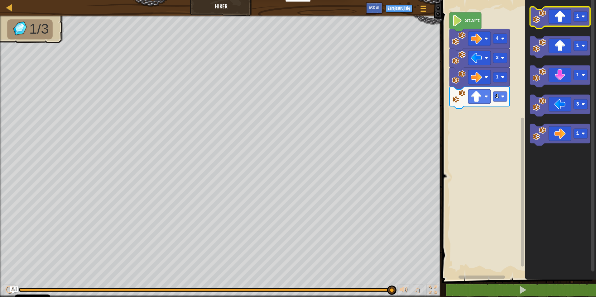
click at [538, 17] on image "Obszar roboczy Blockly" at bounding box center [539, 17] width 14 height 14
